Goal: Information Seeking & Learning: Learn about a topic

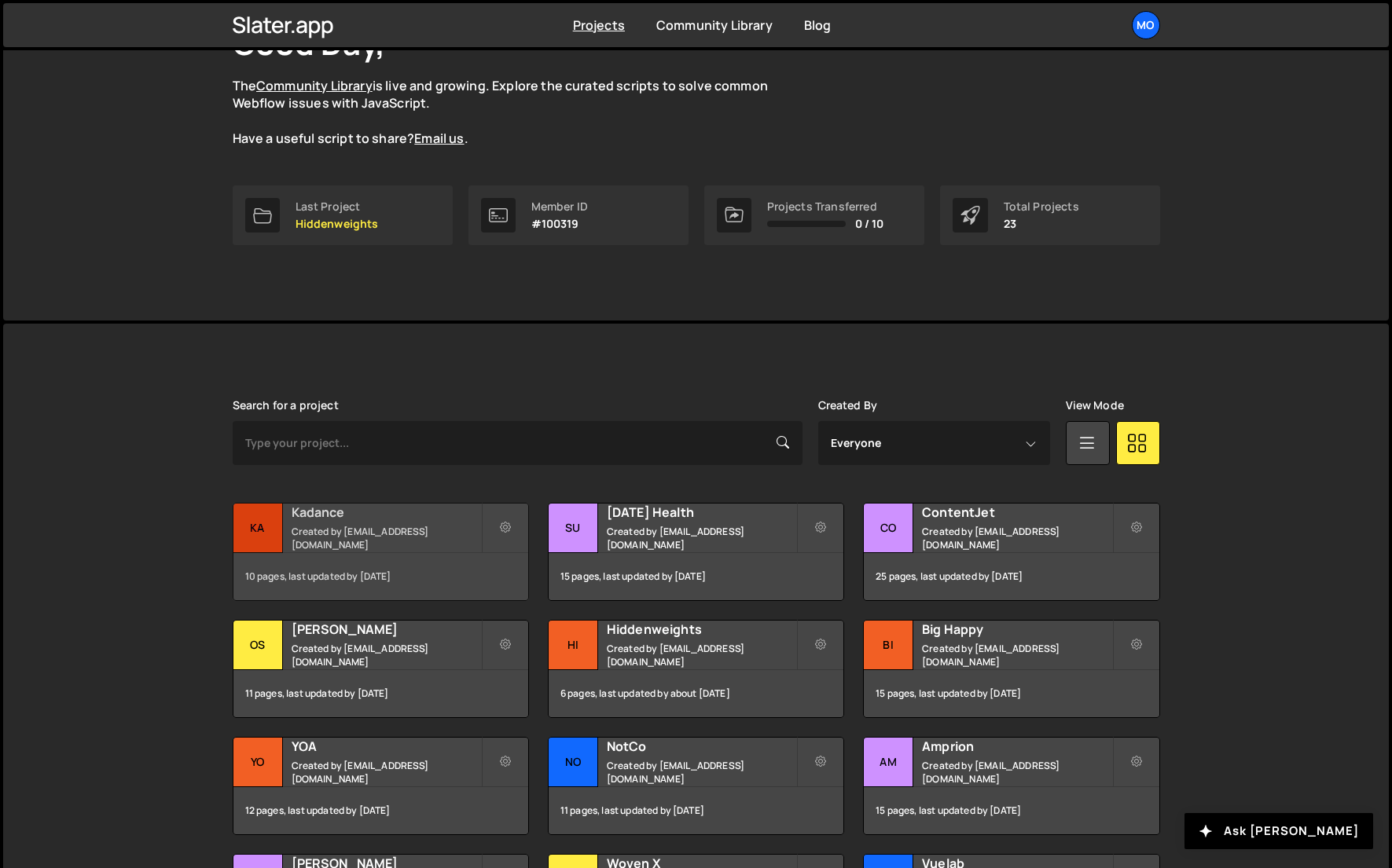
scroll to position [141, 0]
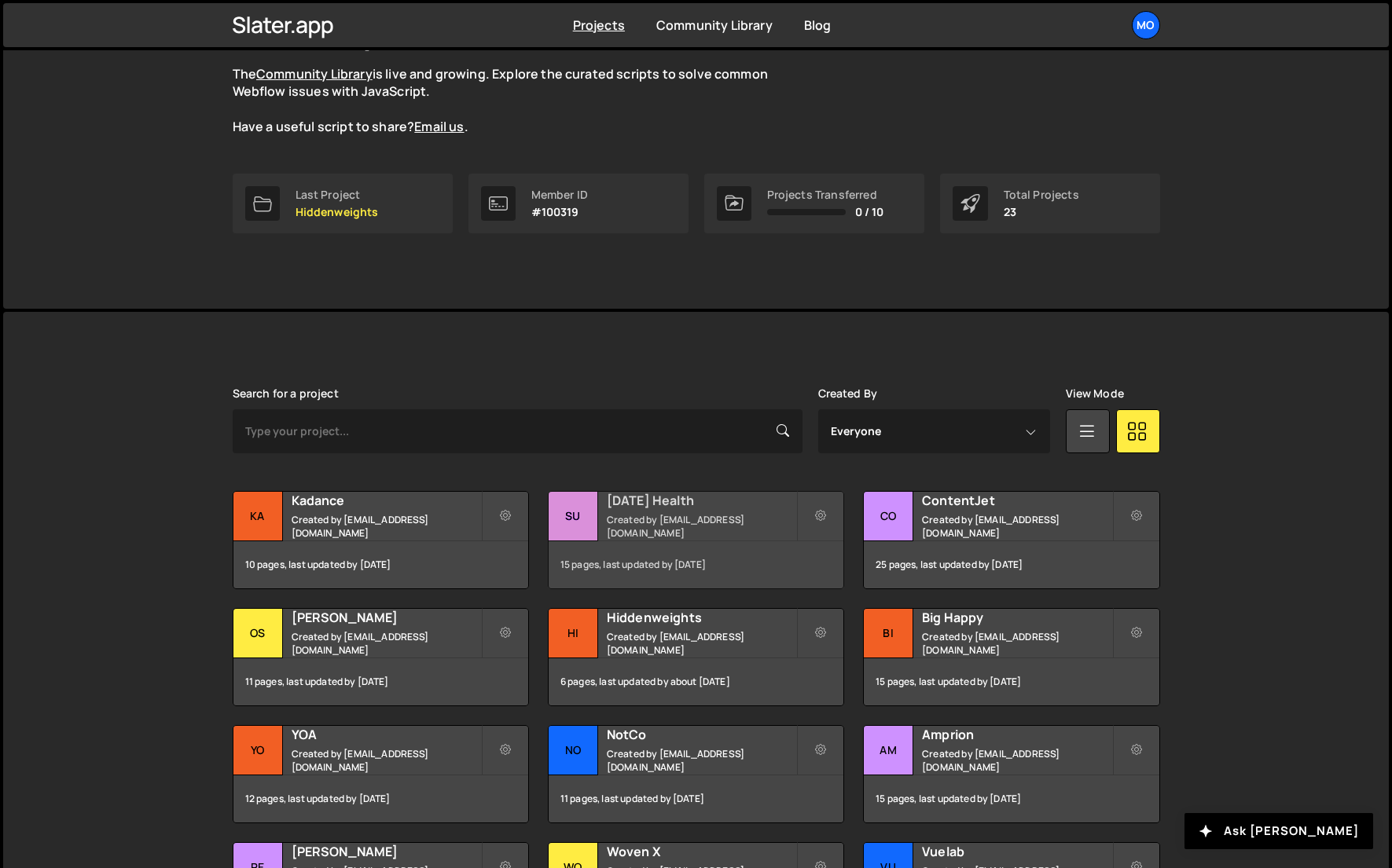
click at [646, 502] on h2 "[DATE] Health" at bounding box center [701, 500] width 190 height 17
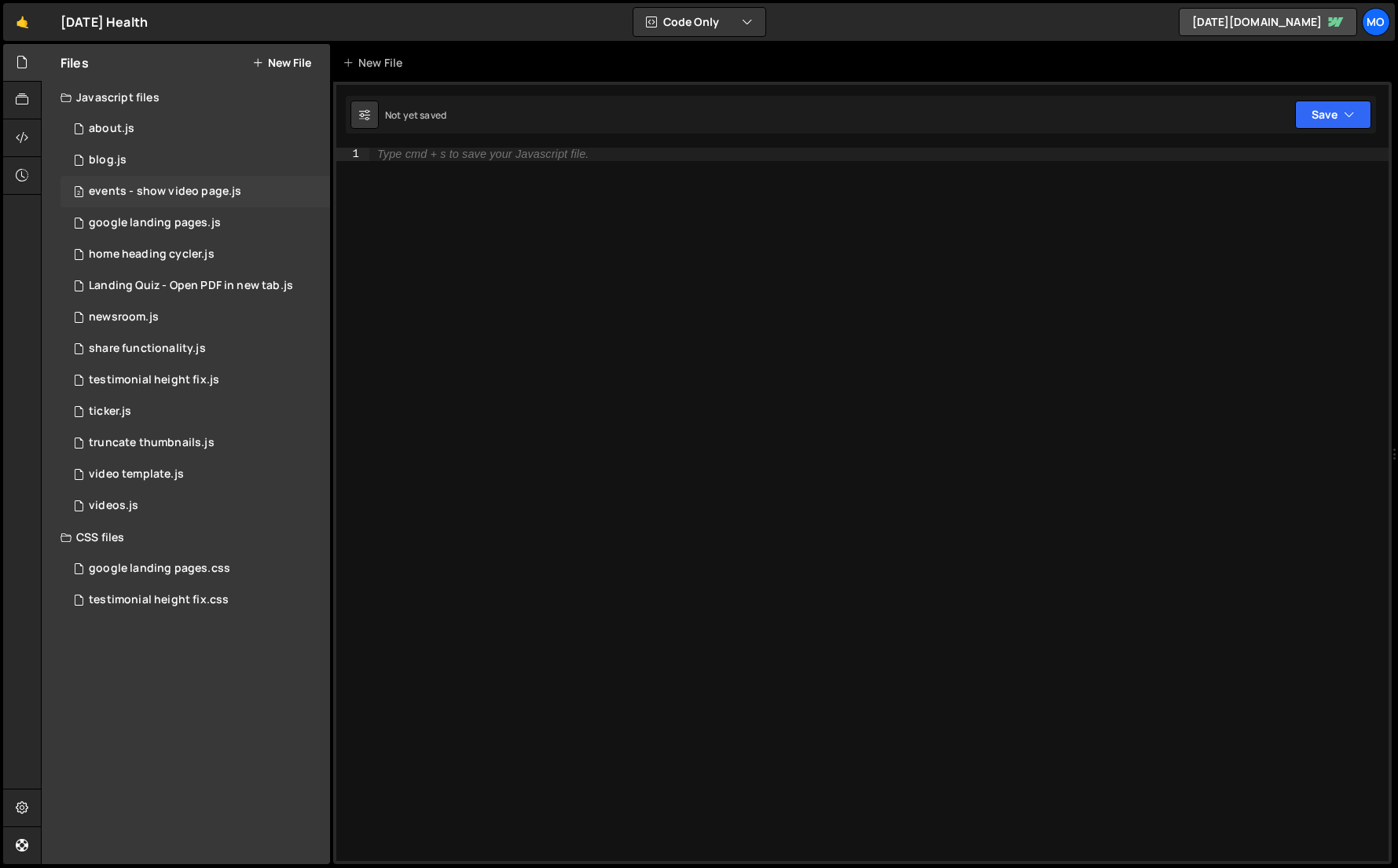
click at [221, 196] on div "events - show video page.js" at bounding box center [165, 191] width 152 height 14
click at [178, 217] on div "google landing pages.js" at bounding box center [155, 223] width 132 height 14
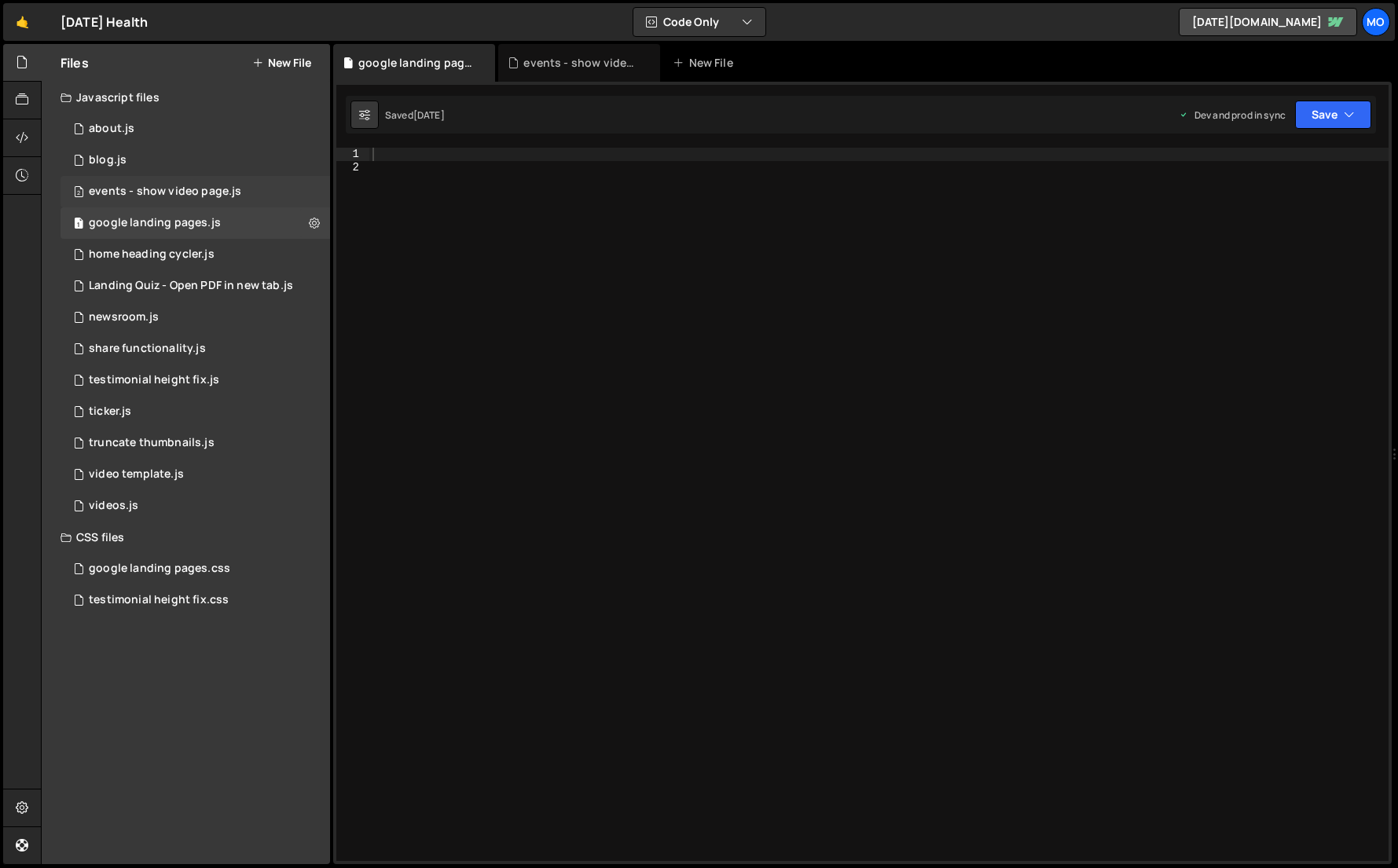
click at [181, 197] on div "events - show video page.js" at bounding box center [165, 191] width 152 height 14
click at [180, 218] on div "google landing pages.js" at bounding box center [155, 223] width 132 height 14
click at [173, 241] on div "1 home heading cycler.js 0" at bounding box center [195, 254] width 269 height 31
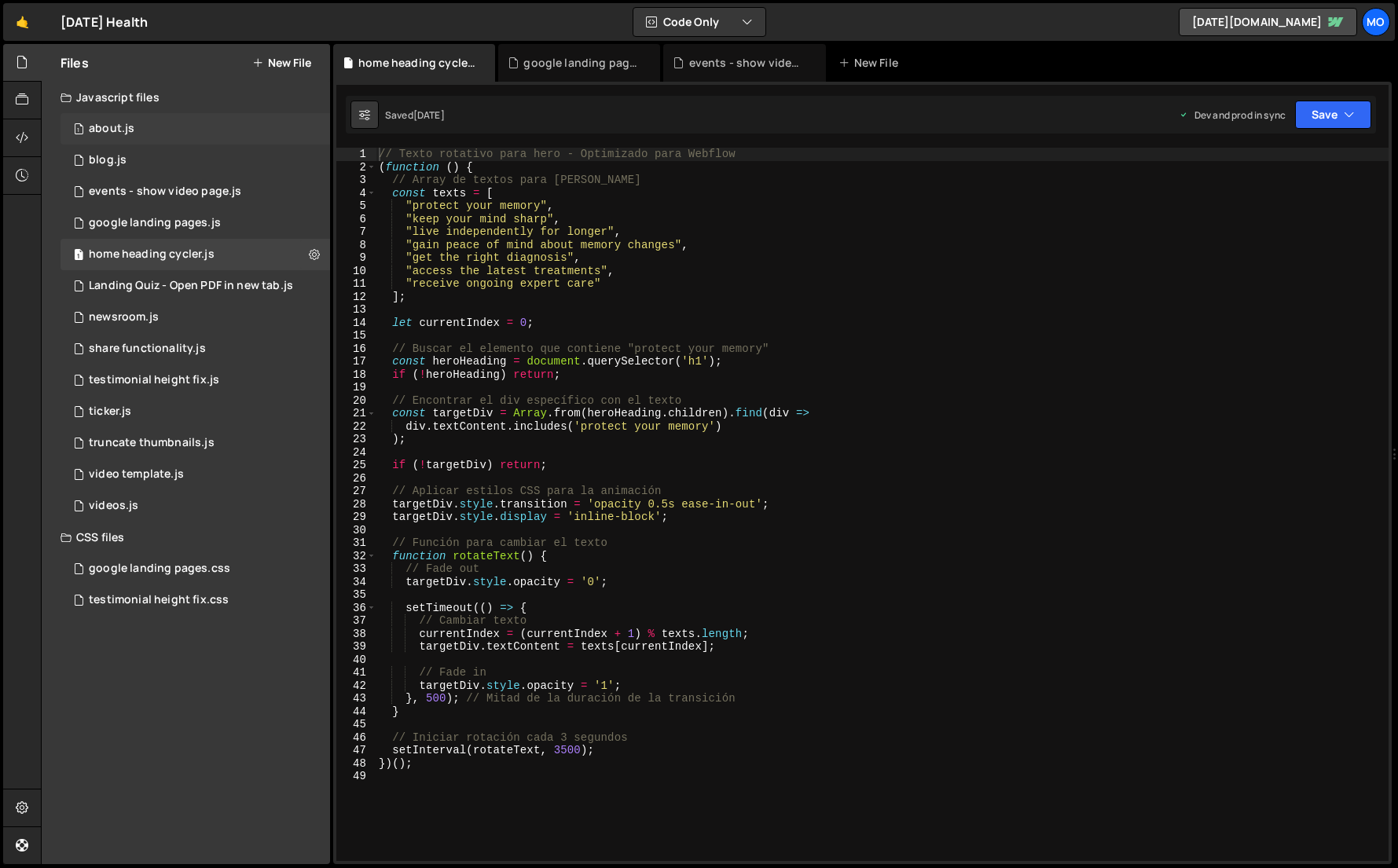
click at [218, 134] on div "1 about.js 0" at bounding box center [195, 129] width 269 height 31
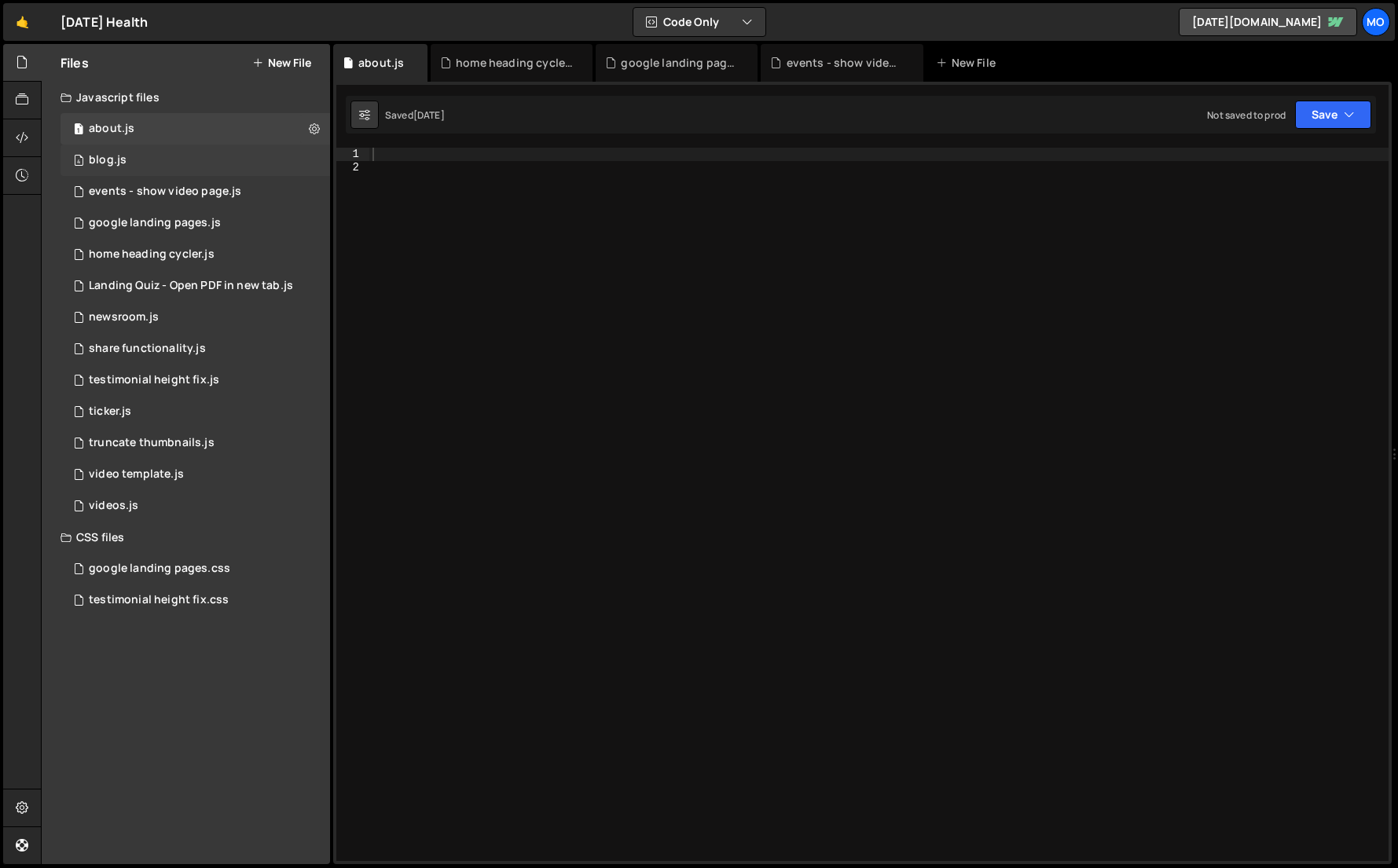
click at [207, 162] on div "4 blog.js 0" at bounding box center [195, 160] width 269 height 31
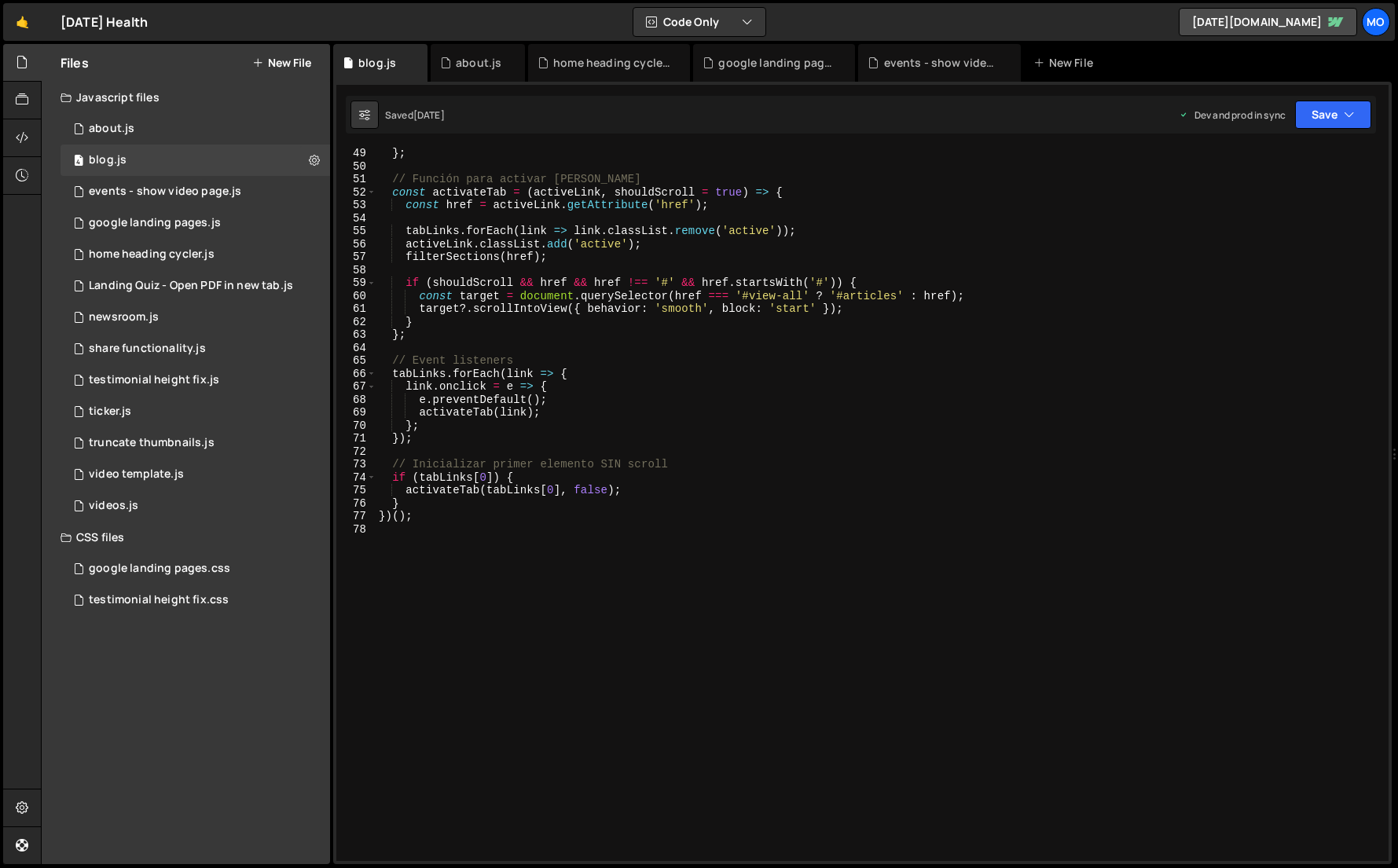
scroll to position [648, 0]
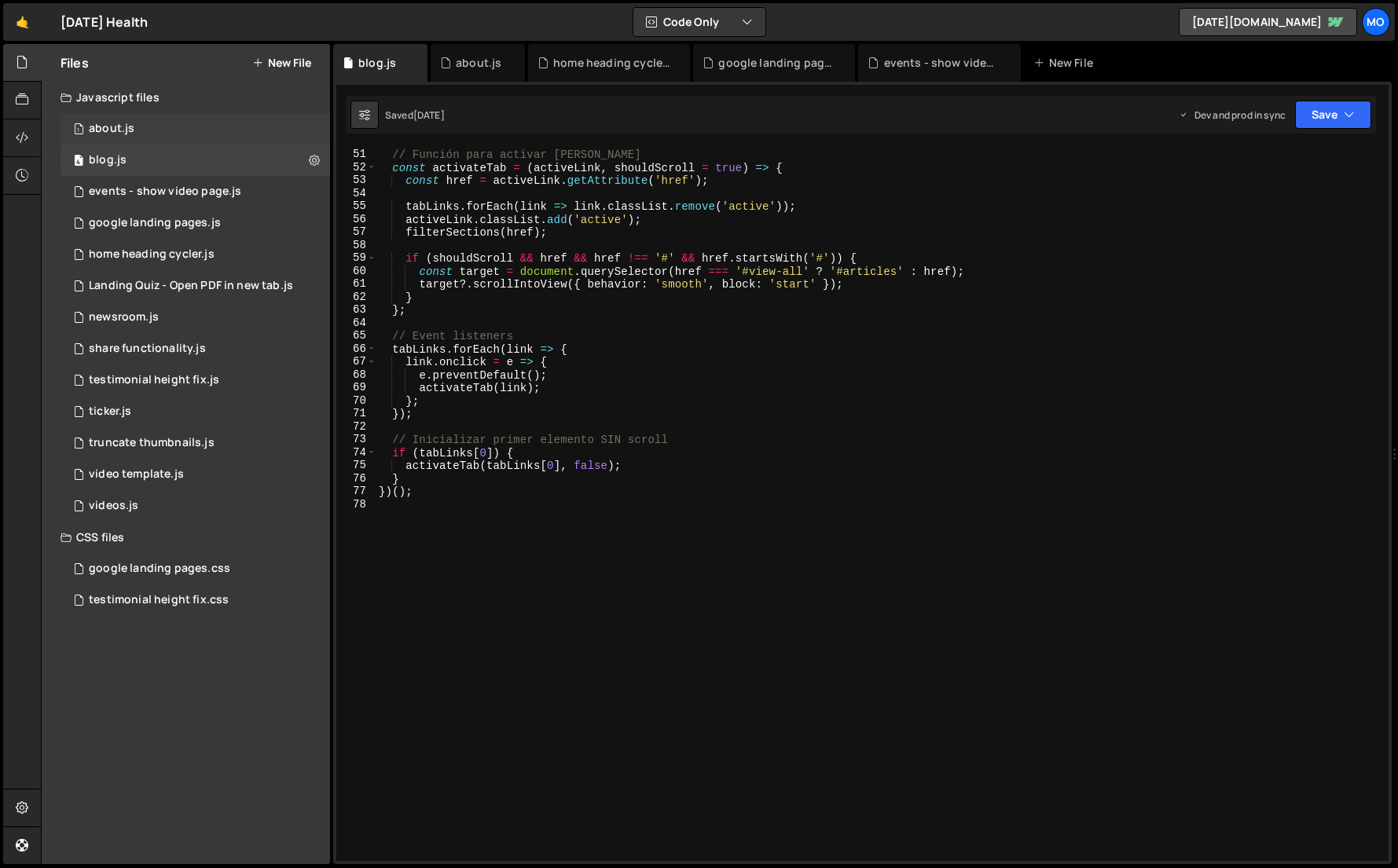
click at [221, 132] on div "1 about.js 0" at bounding box center [195, 129] width 269 height 31
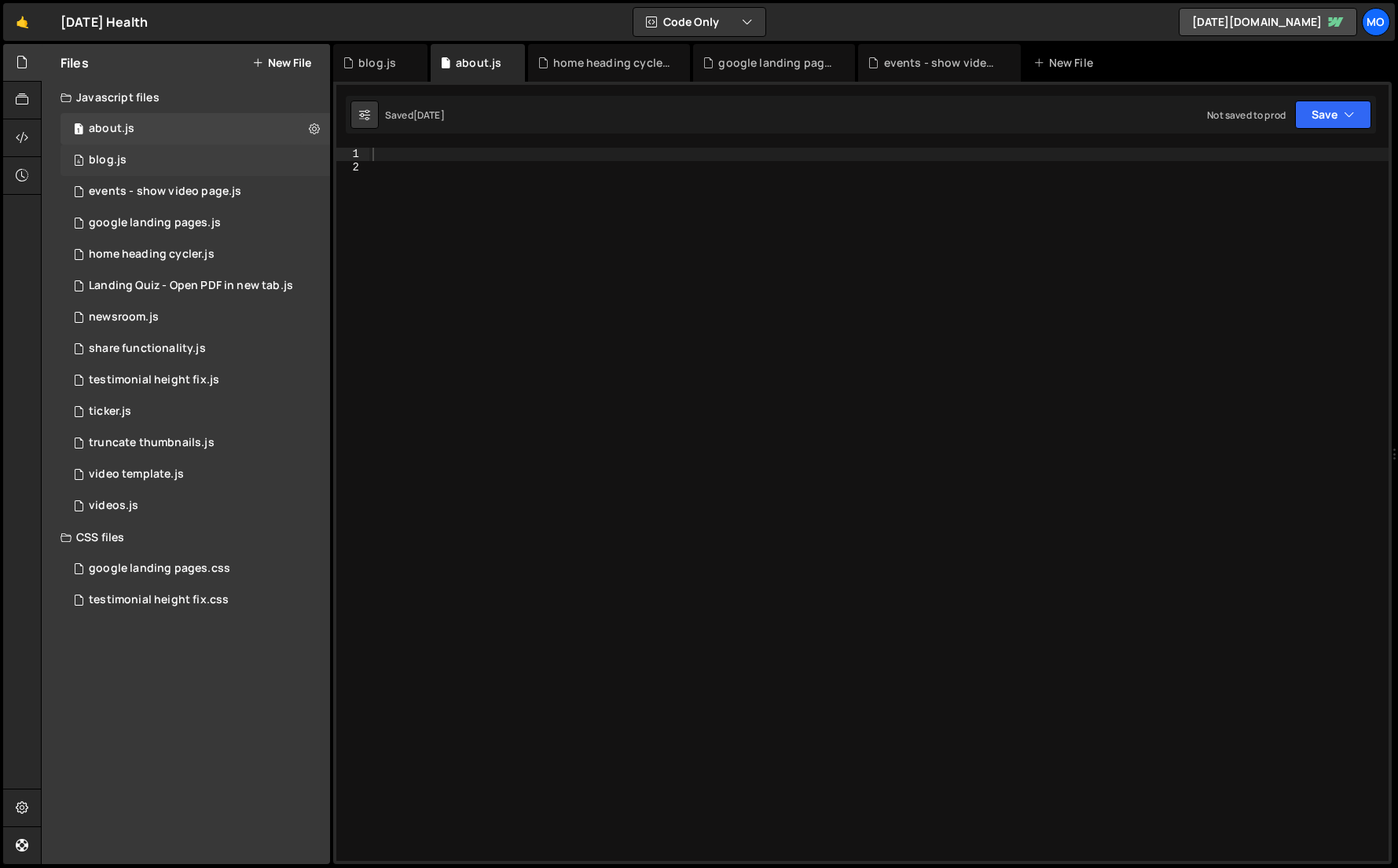
click at [197, 164] on div "4 blog.js 0" at bounding box center [195, 160] width 269 height 31
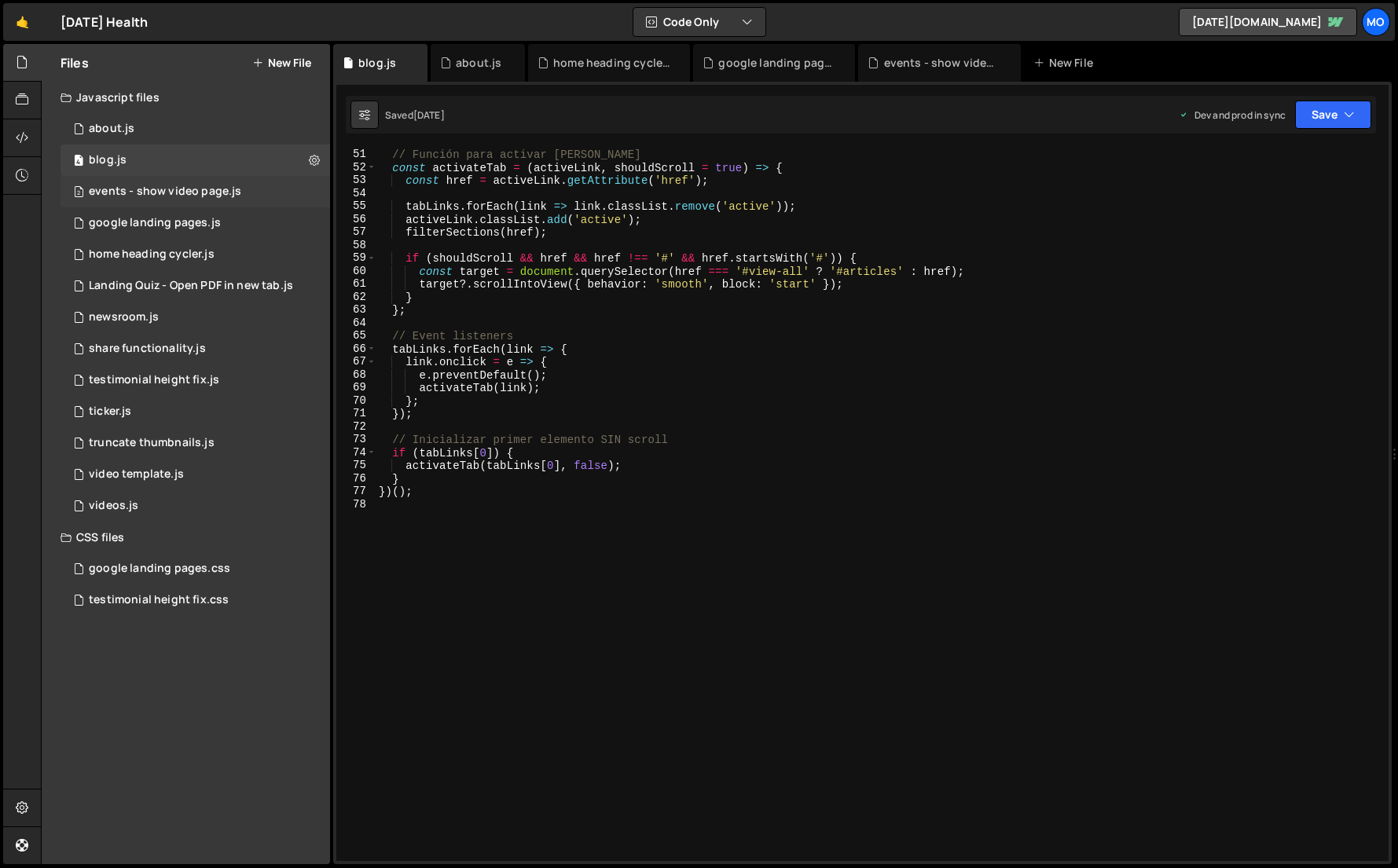
click at [189, 190] on div "events - show video page.js" at bounding box center [165, 191] width 152 height 14
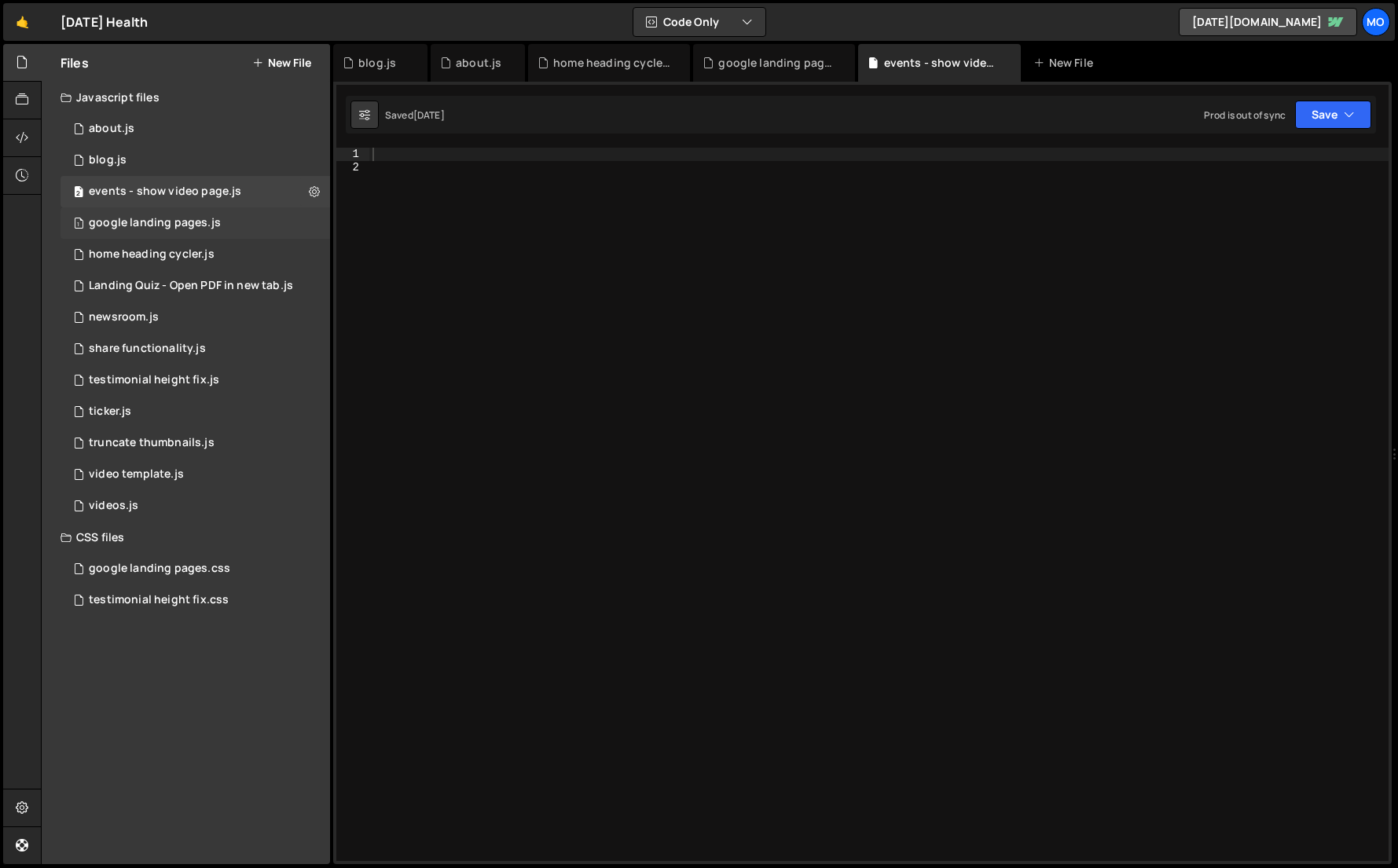
scroll to position [6407, 0]
click at [174, 218] on div "google landing pages.js" at bounding box center [155, 223] width 132 height 14
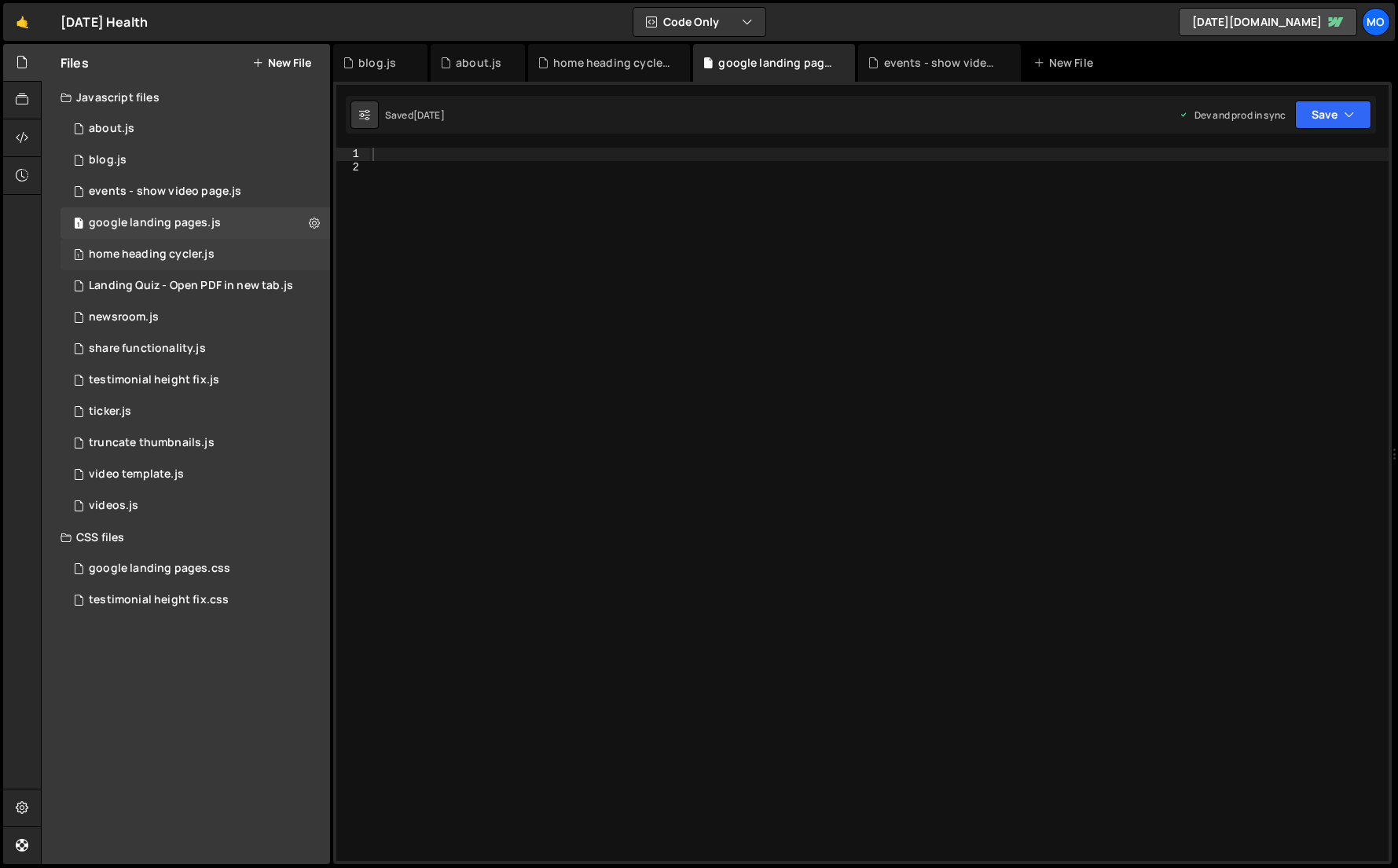
click at [164, 249] on div "home heading cycler.js" at bounding box center [151, 254] width 126 height 14
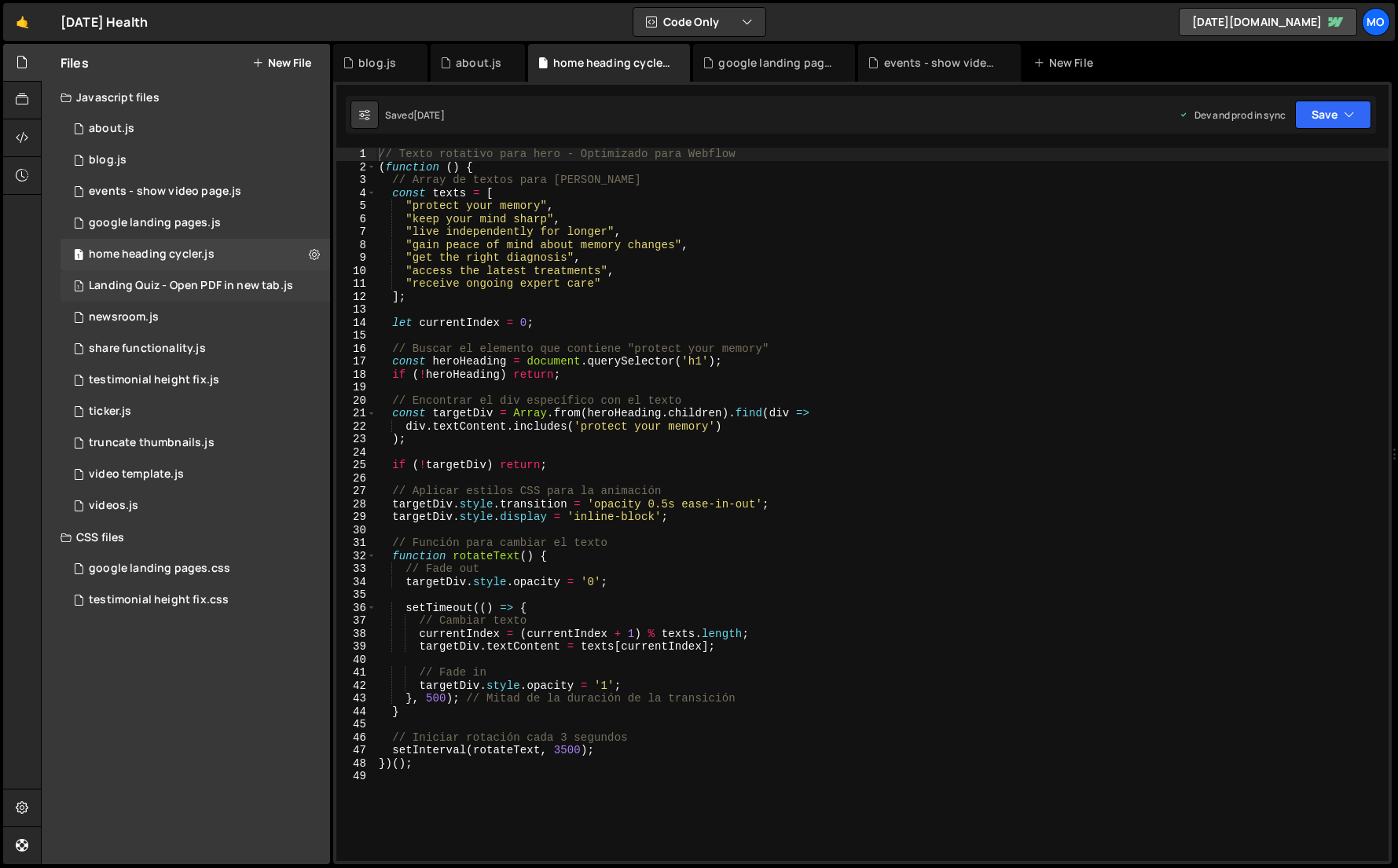
click at [151, 278] on div "1 Landing Quiz - Open PDF in new tab.js 0" at bounding box center [195, 286] width 269 height 31
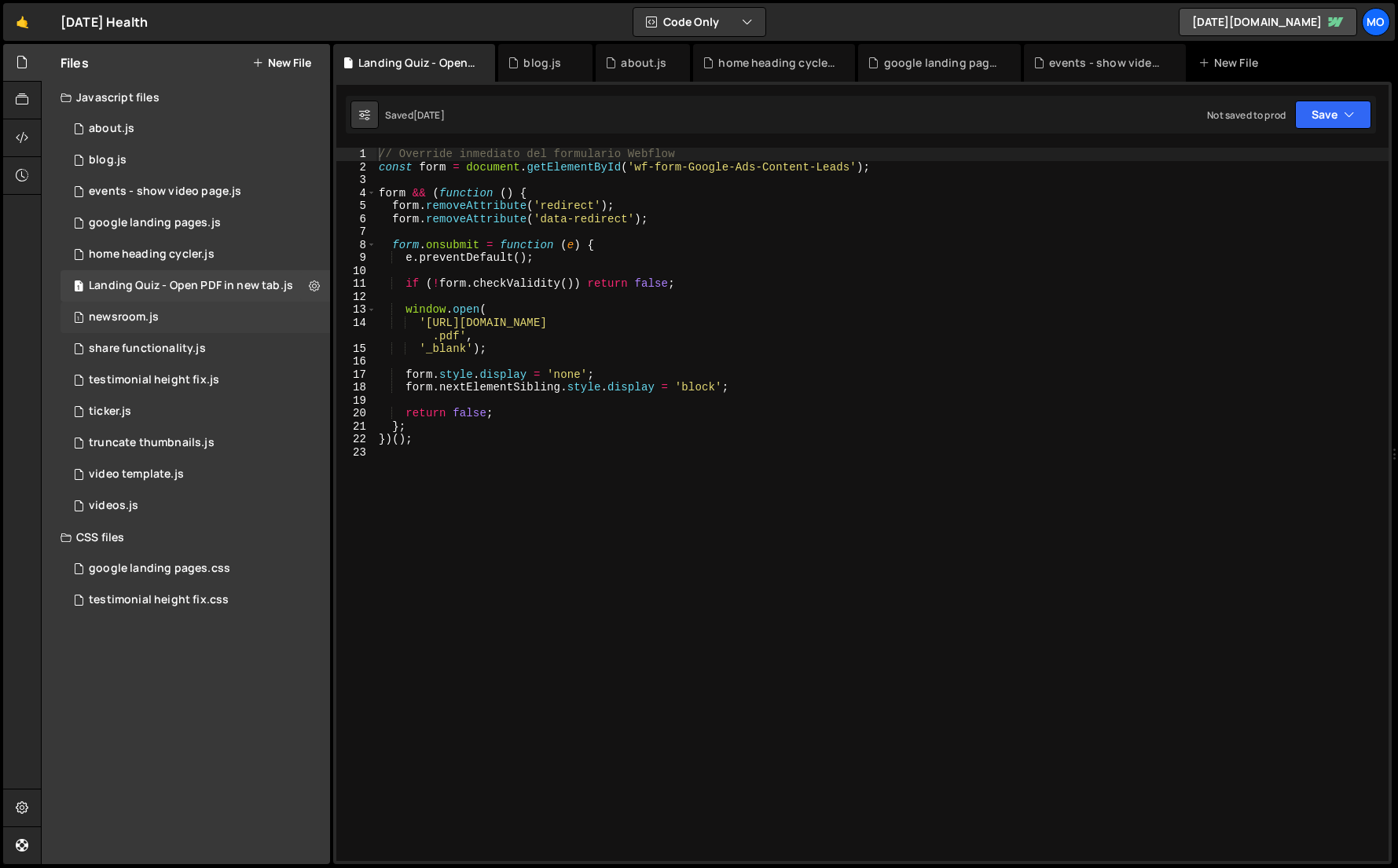
click at [132, 312] on div "newsroom.js" at bounding box center [124, 318] width 70 height 14
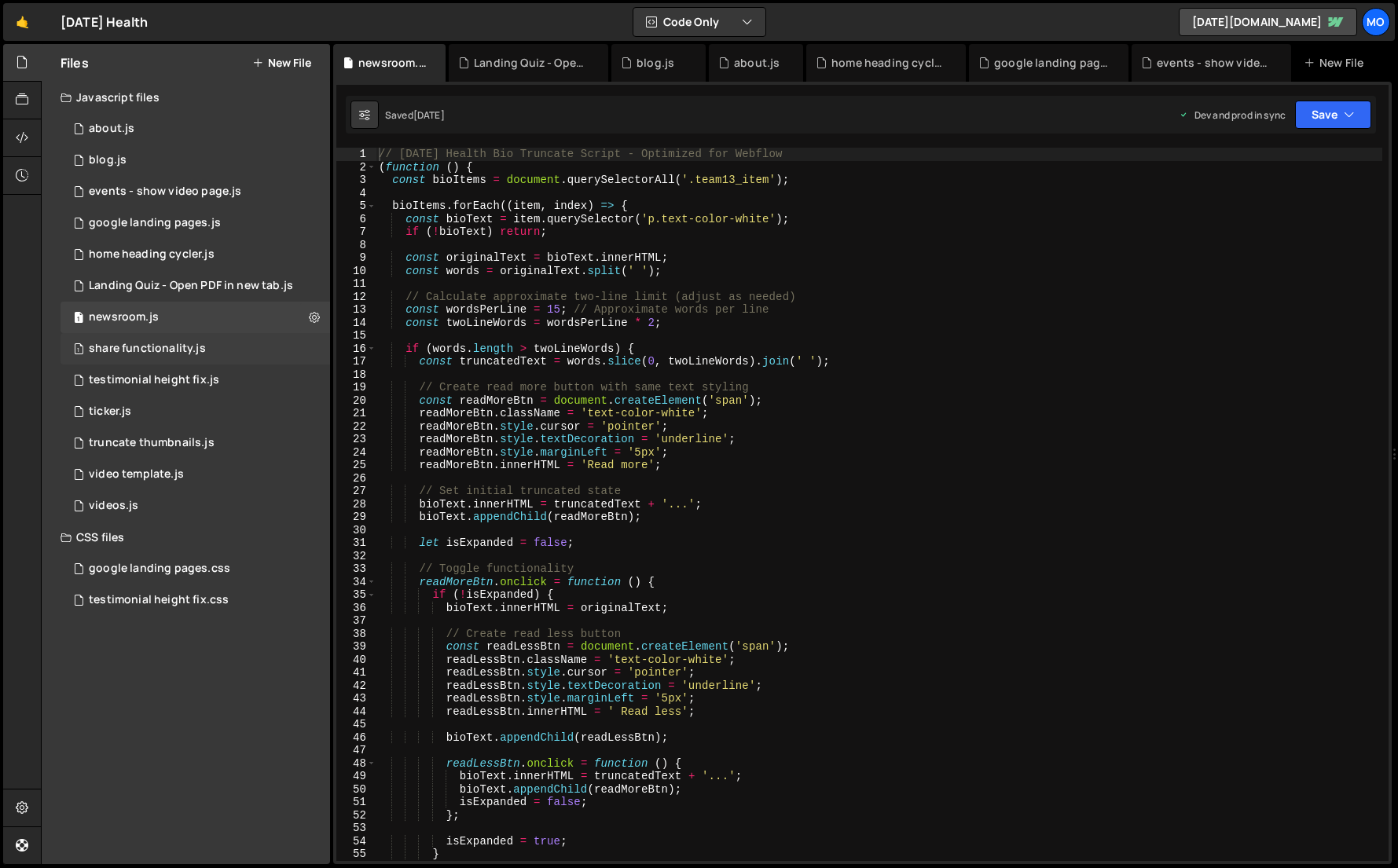
click at [124, 349] on div "share functionality.js" at bounding box center [147, 349] width 117 height 14
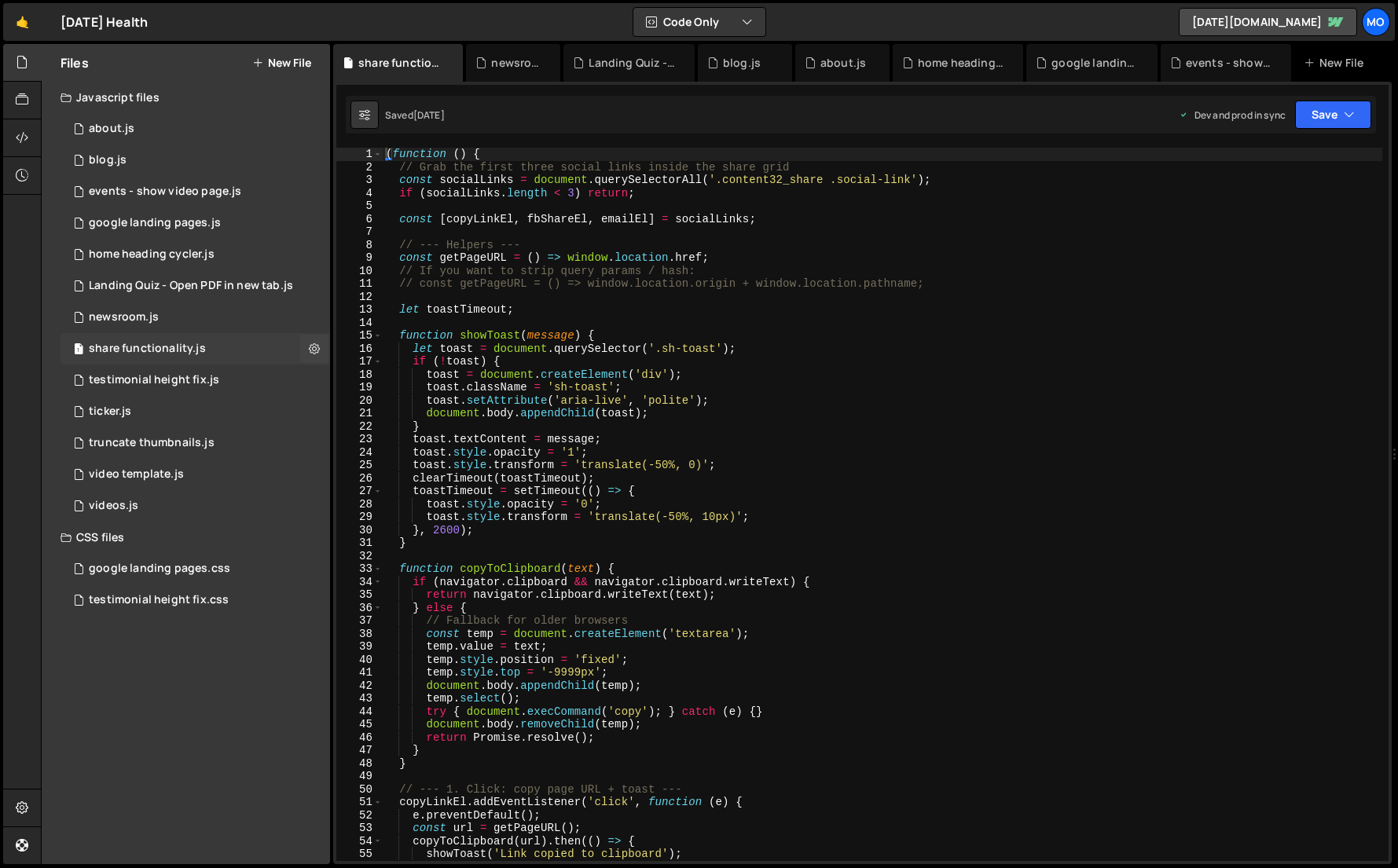
click at [123, 357] on div "1 share functionality.js 0" at bounding box center [195, 349] width 269 height 31
click at [120, 378] on div "testimonial height fix.js" at bounding box center [154, 380] width 131 height 14
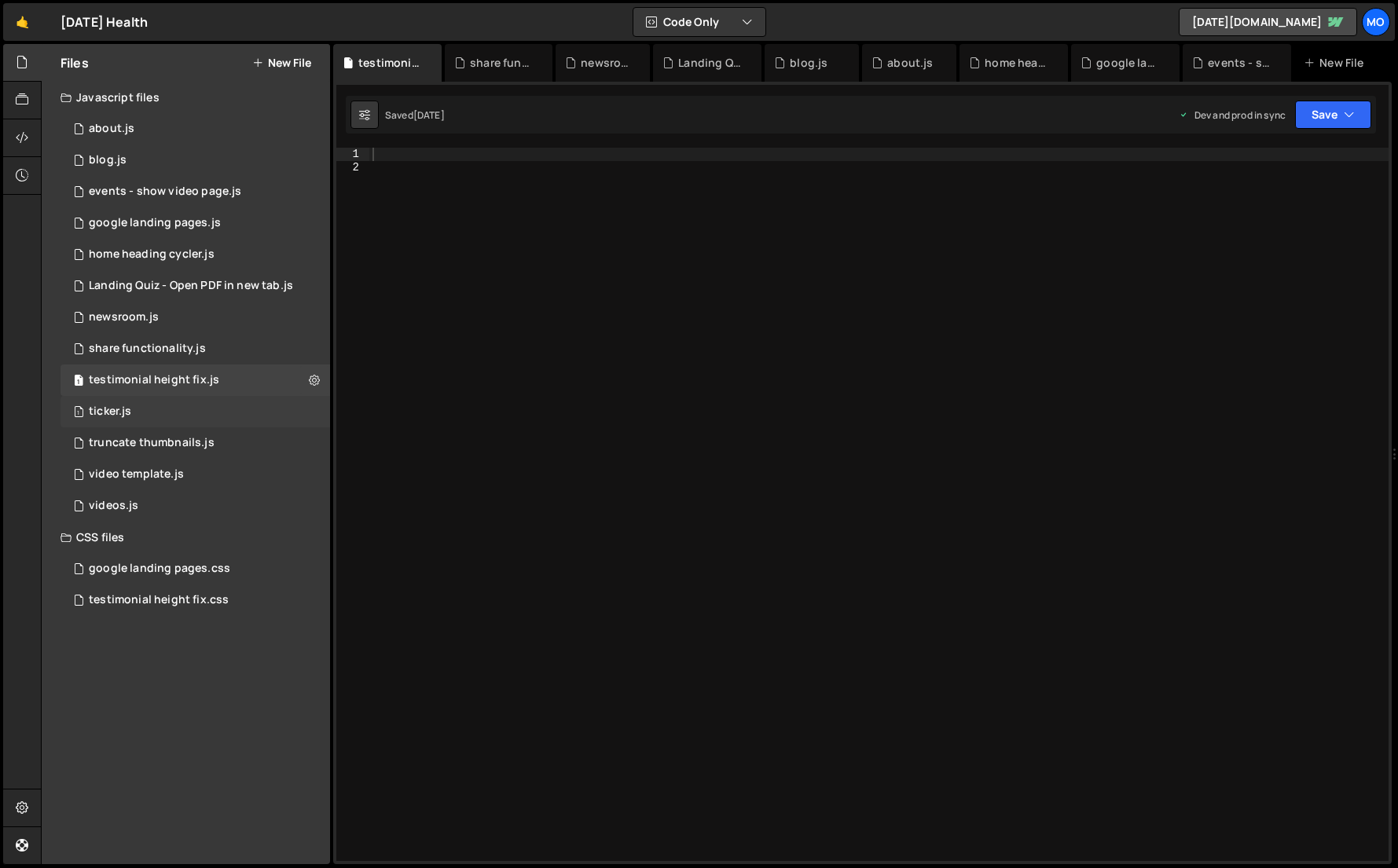
click at [119, 406] on div "ticker.js" at bounding box center [110, 412] width 42 height 14
click at [113, 460] on div "1 video template.js 0" at bounding box center [195, 474] width 269 height 31
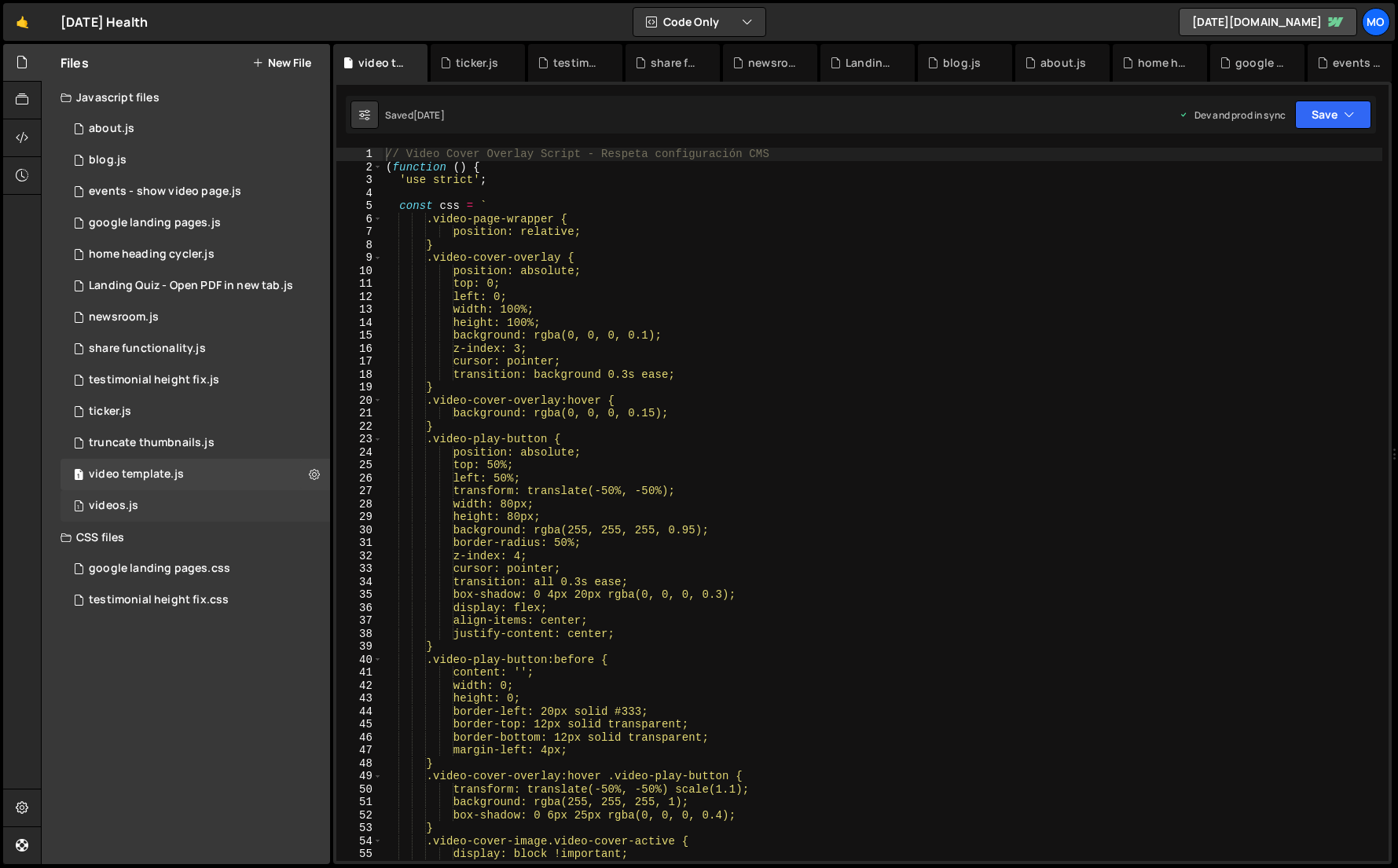
click at [187, 509] on div "1 videos.js 0" at bounding box center [195, 506] width 269 height 31
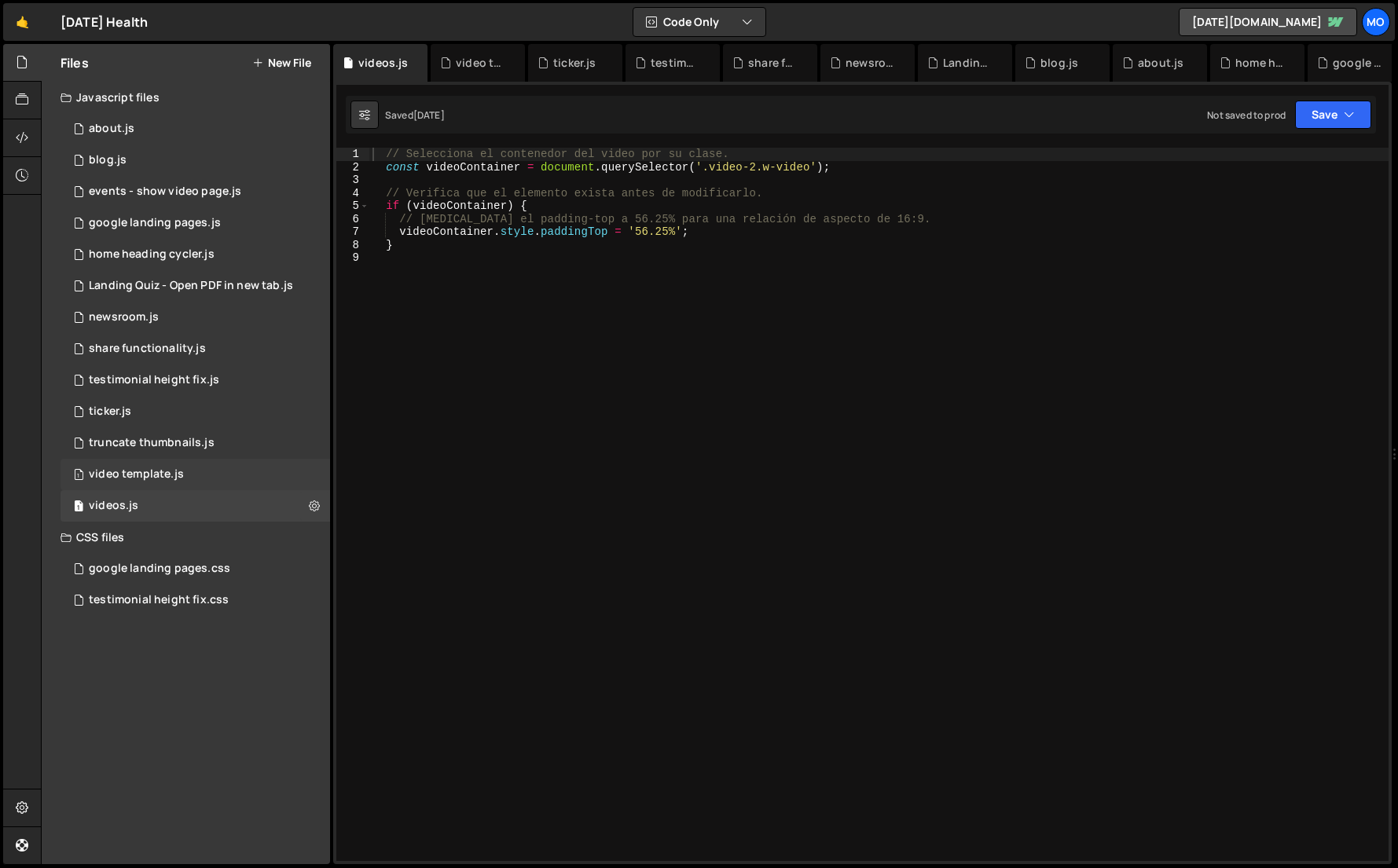
click at [158, 459] on div "1 video template.js 0" at bounding box center [195, 474] width 269 height 31
click at [161, 447] on div "truncate thumbnails.js" at bounding box center [151, 443] width 126 height 14
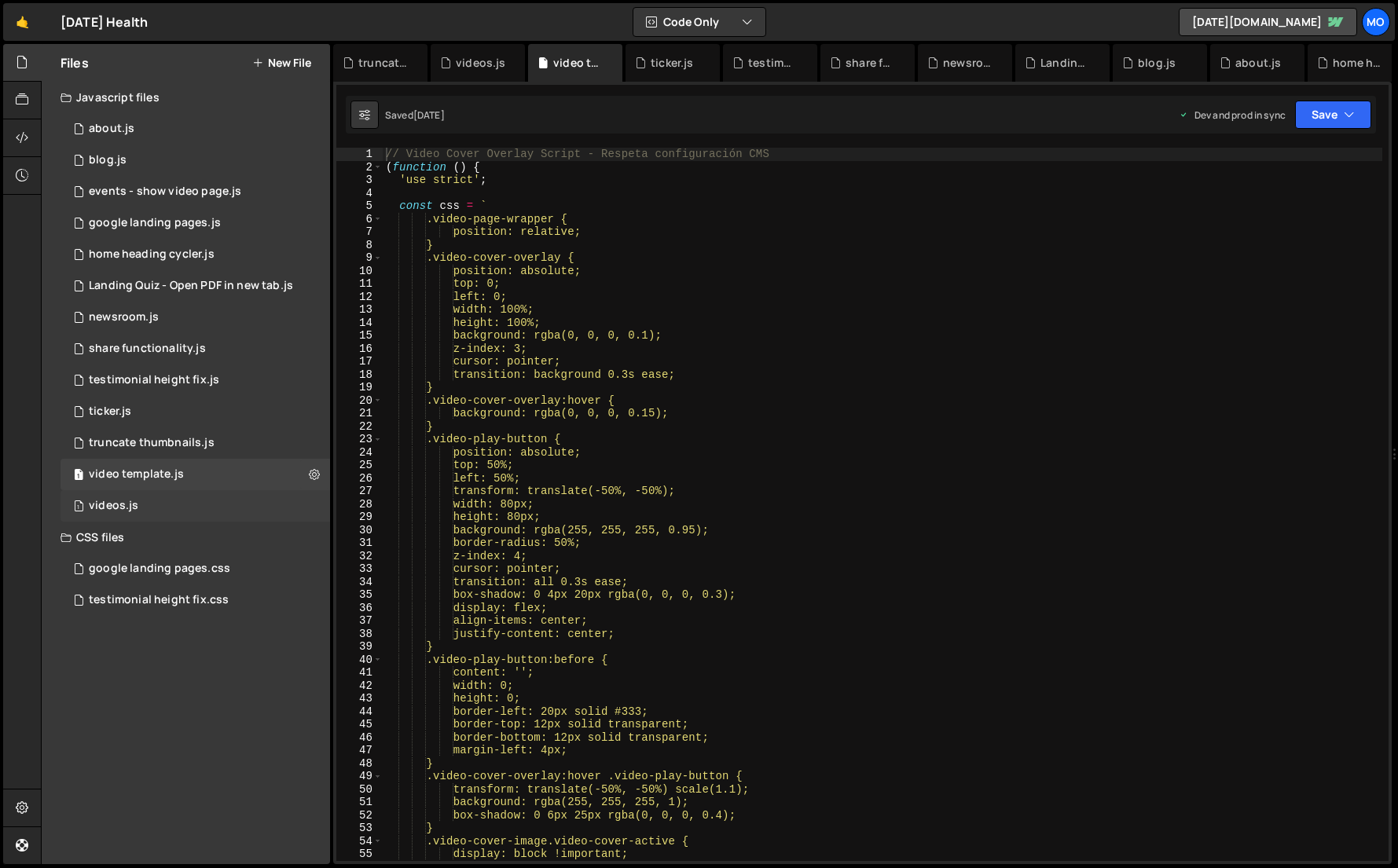
click at [139, 504] on div "1 videos.js 0" at bounding box center [195, 506] width 269 height 31
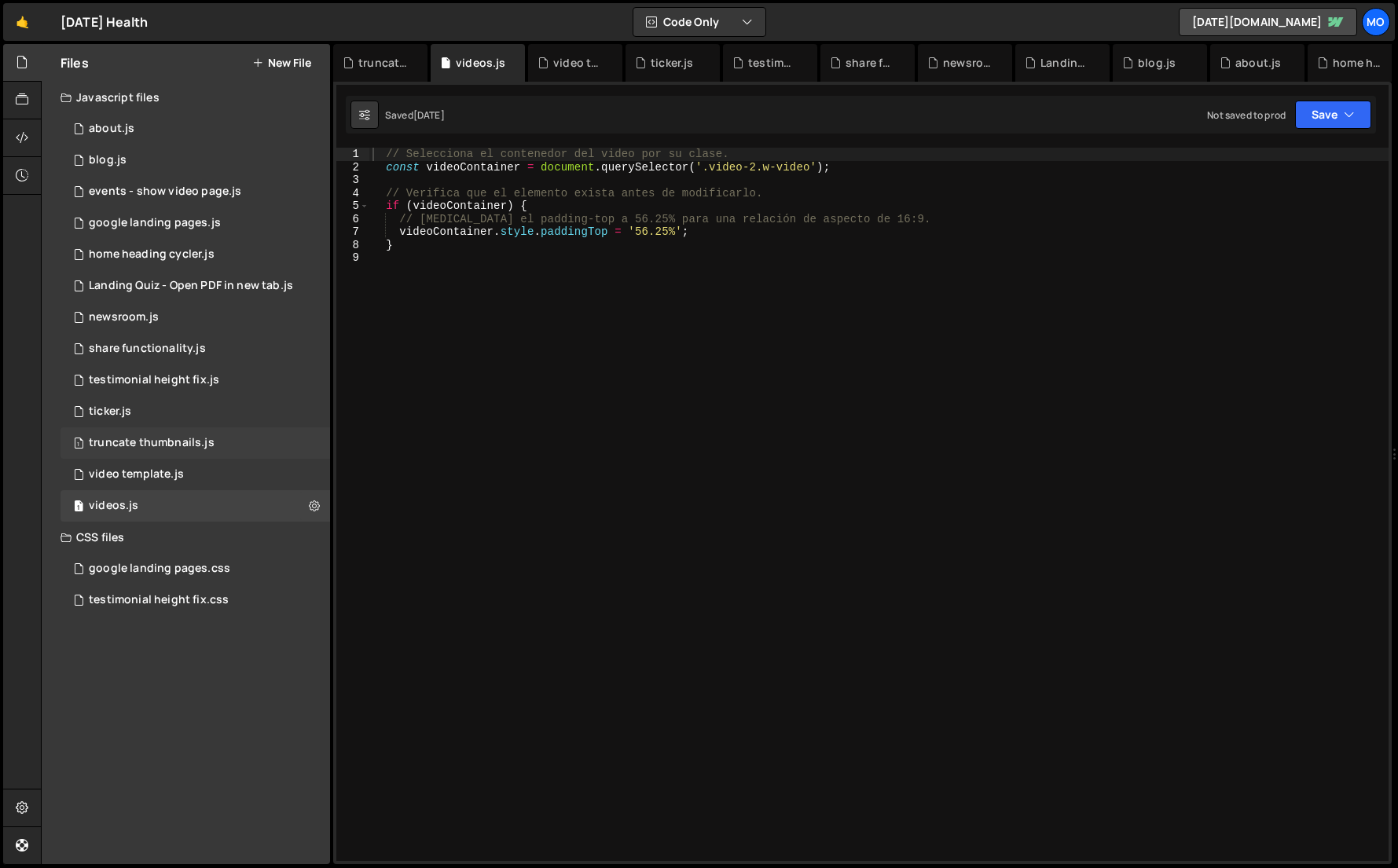
click at [159, 451] on div "1 truncate thumbnails.js 0" at bounding box center [195, 443] width 269 height 31
click at [159, 408] on div "1 ticker.js 0" at bounding box center [195, 412] width 269 height 31
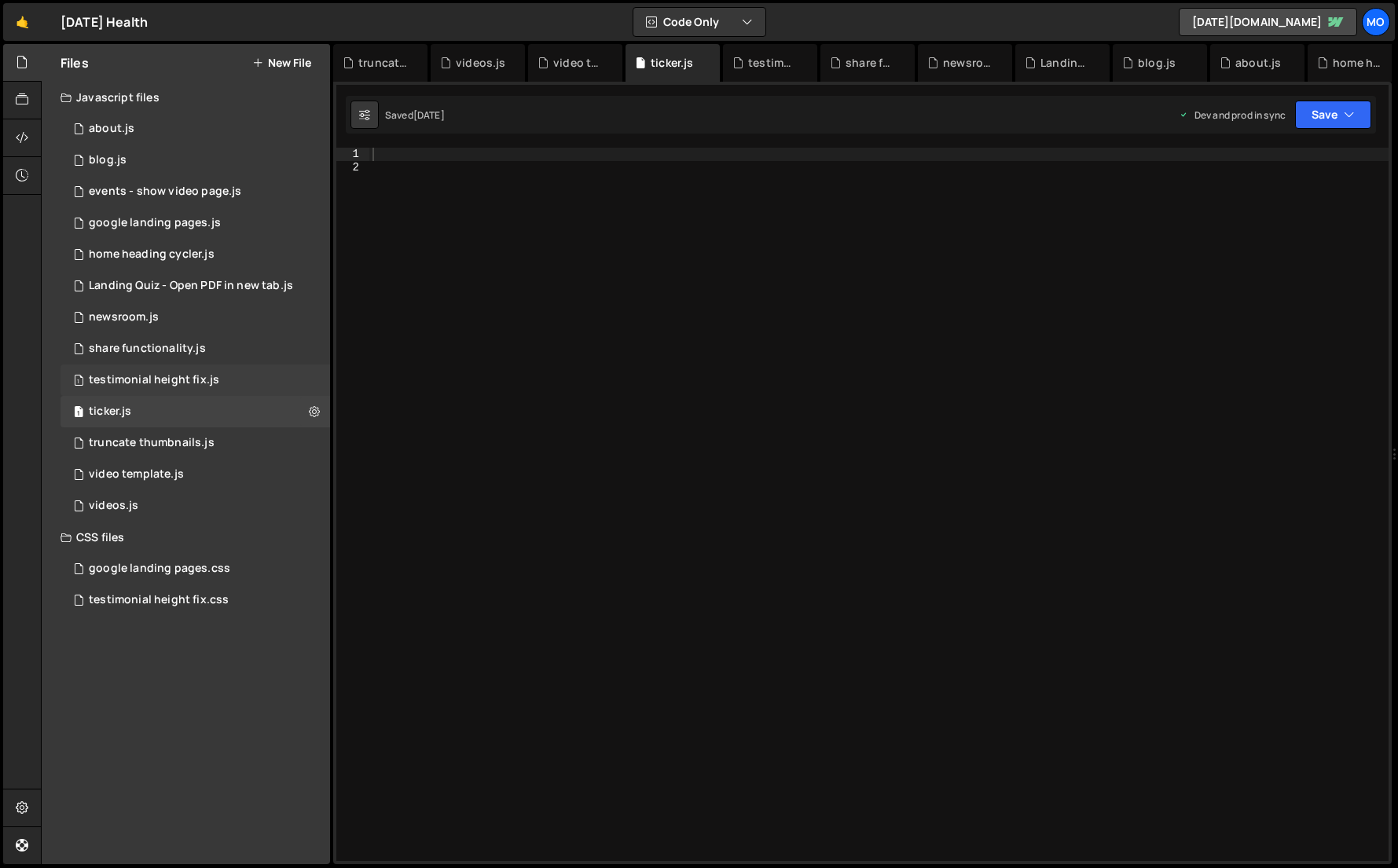
click at [164, 383] on div "testimonial height fix.js" at bounding box center [154, 380] width 131 height 14
click at [160, 350] on div "share functionality.js" at bounding box center [147, 349] width 117 height 14
click at [172, 311] on div "1 newsroom.js 0" at bounding box center [195, 318] width 269 height 31
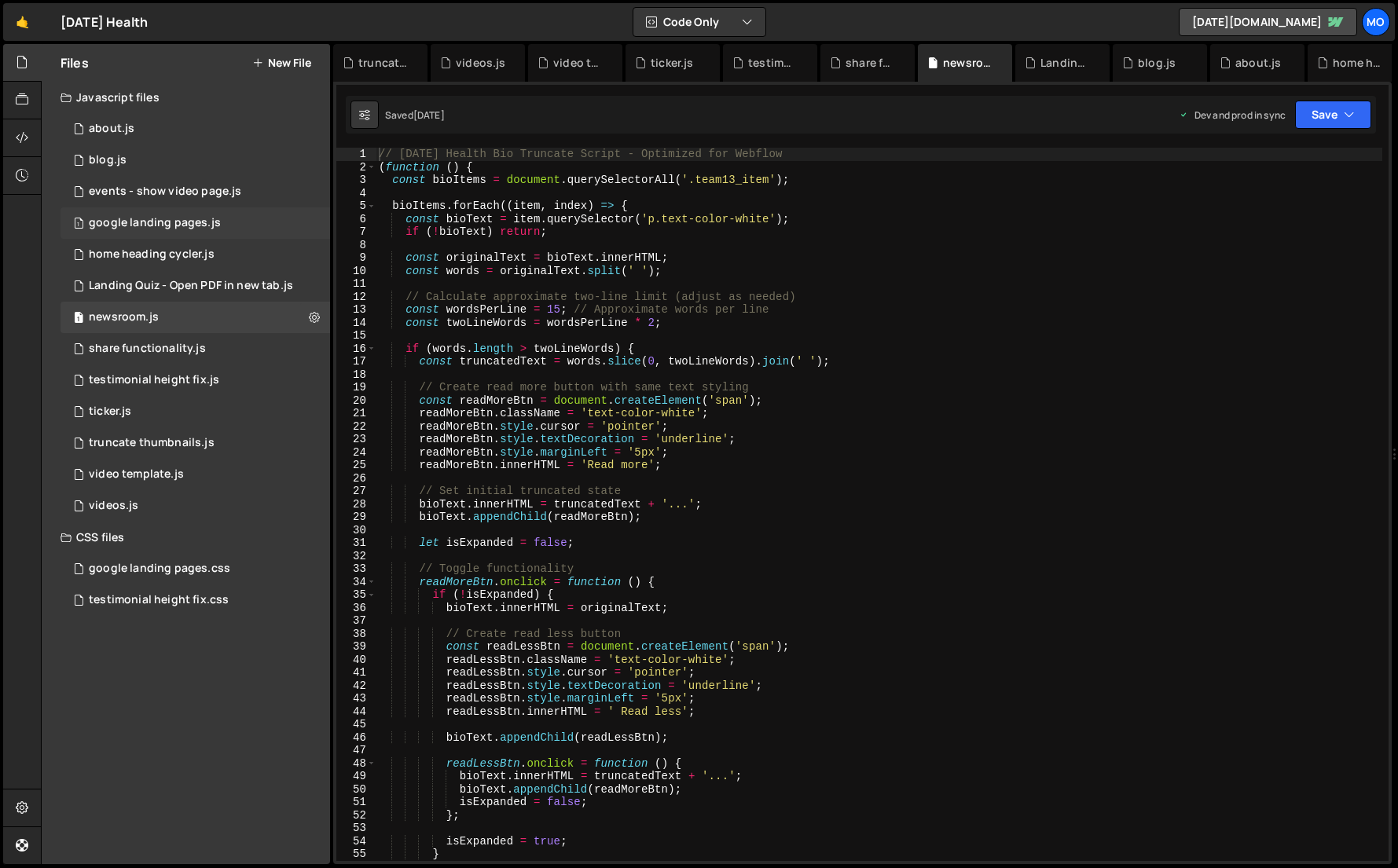
click at [181, 231] on div "1 google landing pages.js 0" at bounding box center [195, 223] width 269 height 31
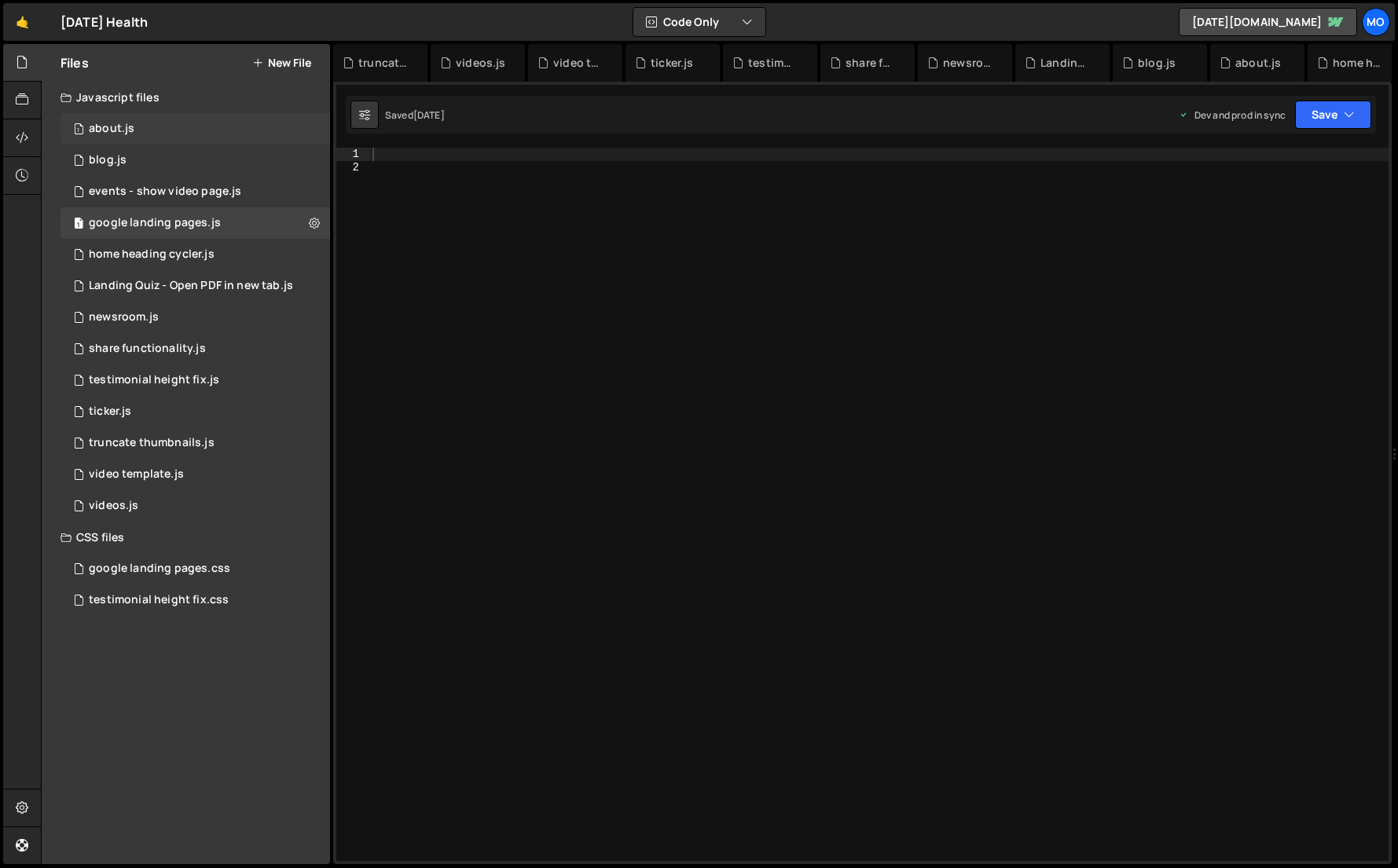
click at [126, 132] on div "about.js" at bounding box center [112, 129] width 46 height 14
click at [178, 491] on div "1 videos.js 0" at bounding box center [195, 506] width 269 height 31
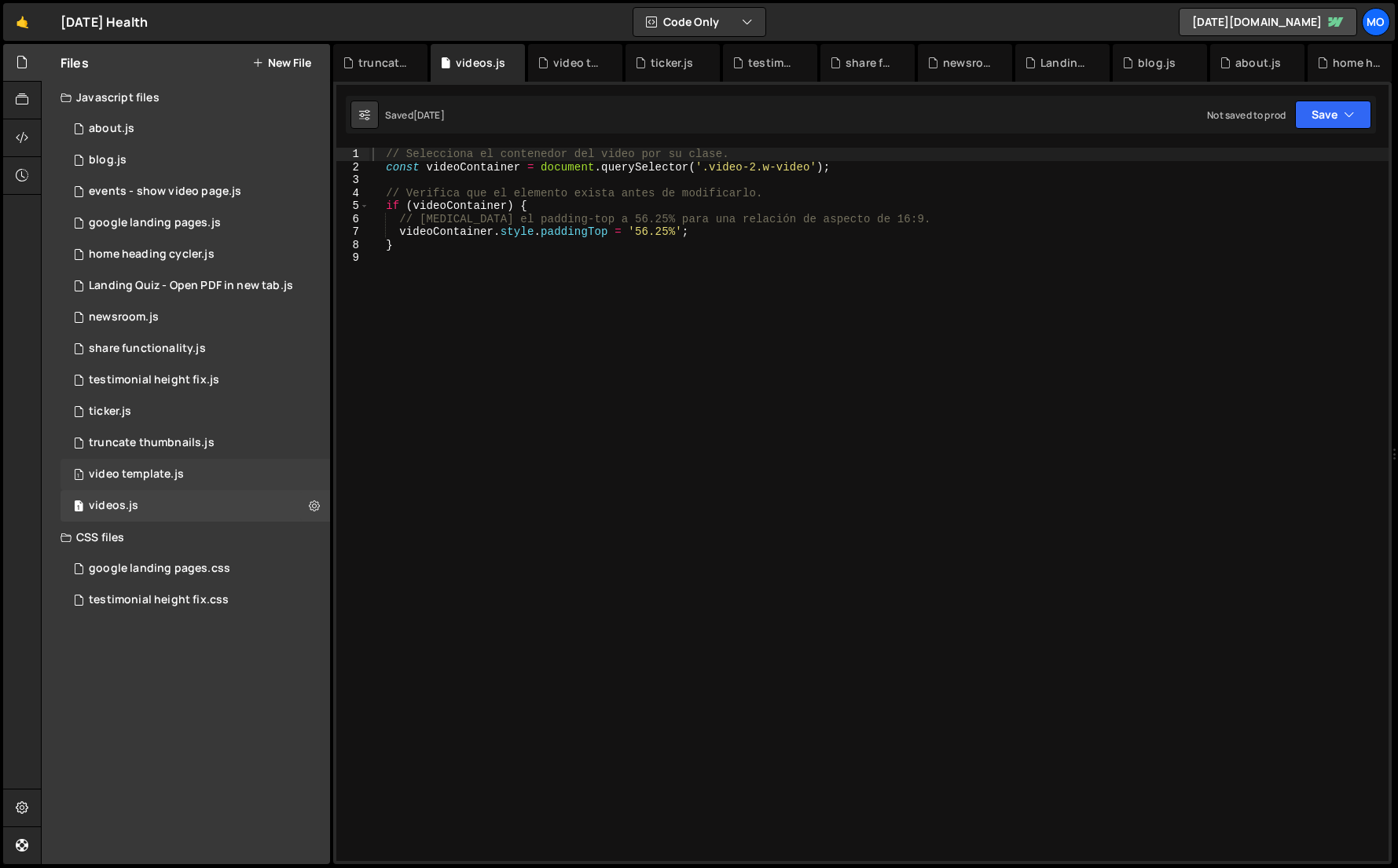
click at [188, 468] on div "1 video template.js 0" at bounding box center [195, 474] width 269 height 31
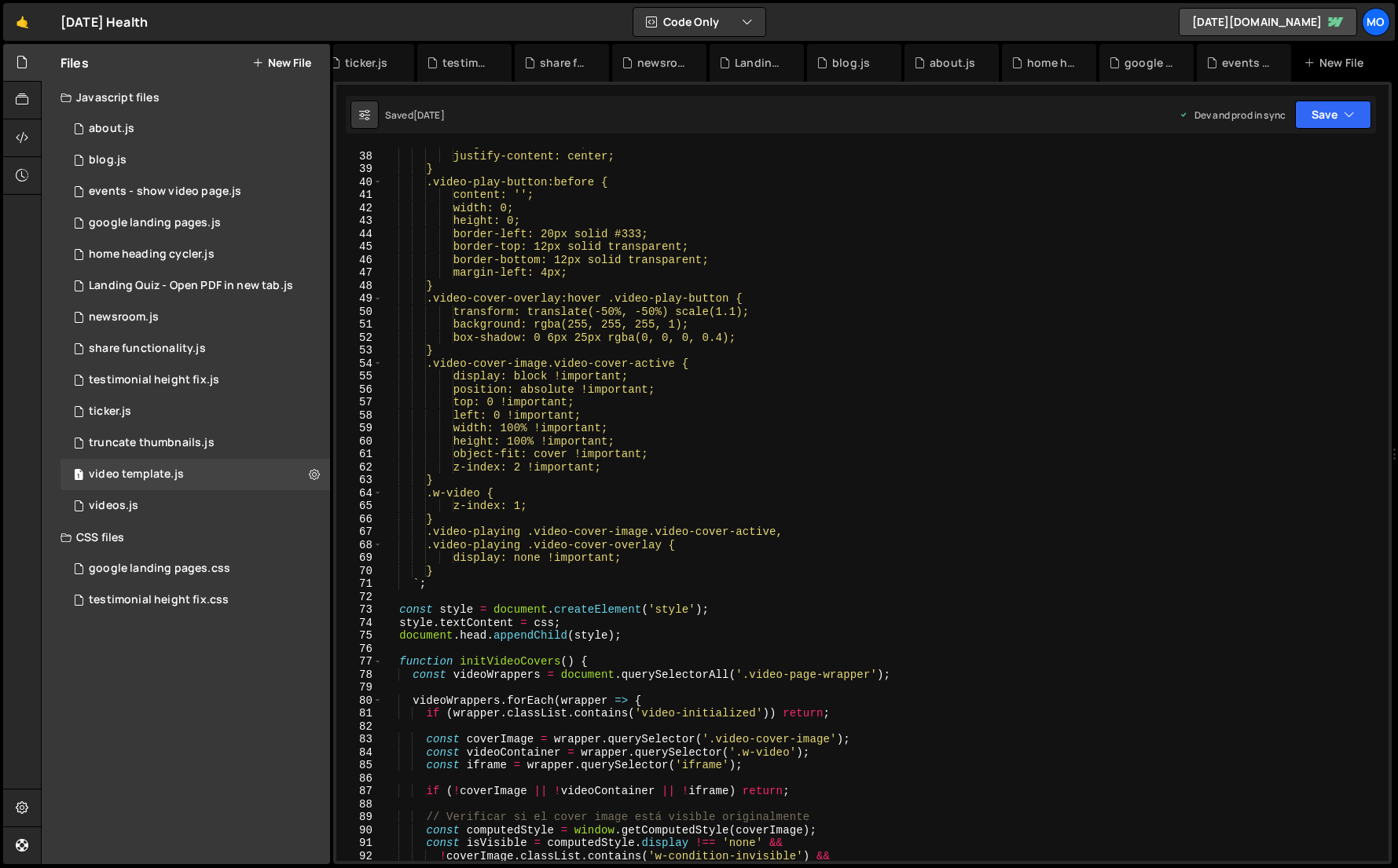
scroll to position [712, 0]
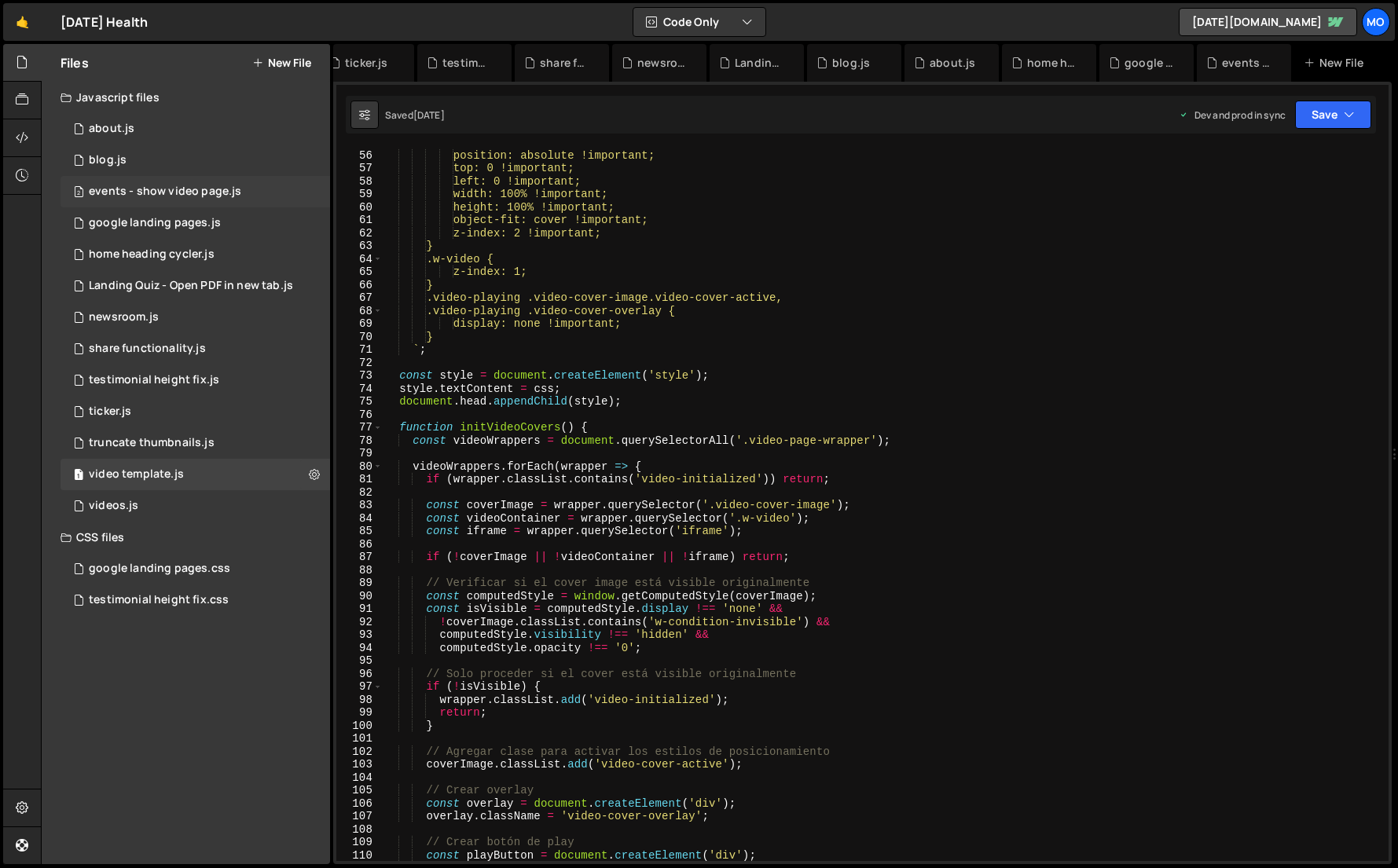
click at [234, 192] on div "events - show video page.js" at bounding box center [165, 191] width 152 height 14
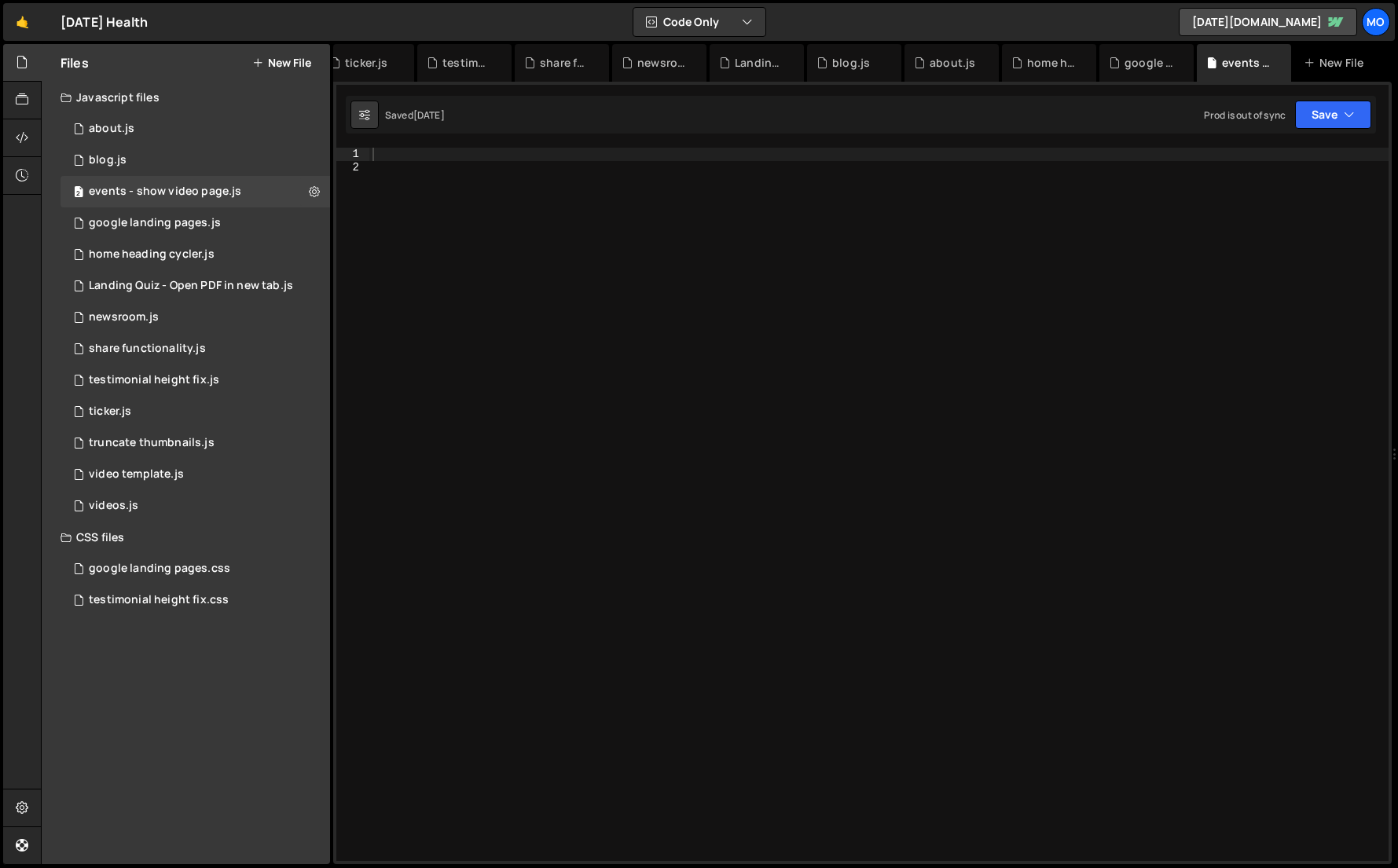
scroll to position [6407, 0]
